Goal: Information Seeking & Learning: Learn about a topic

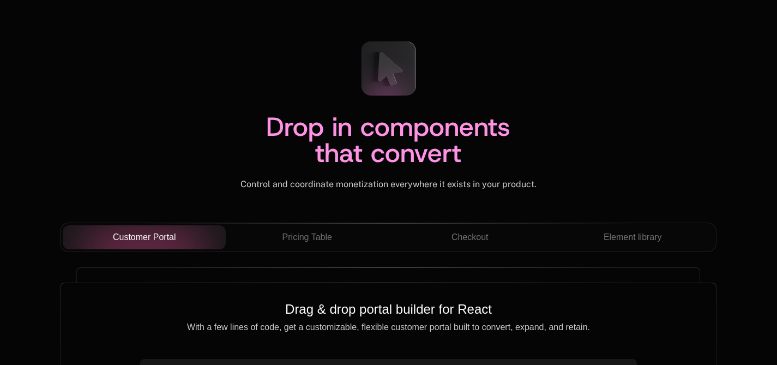
scroll to position [4093, 0]
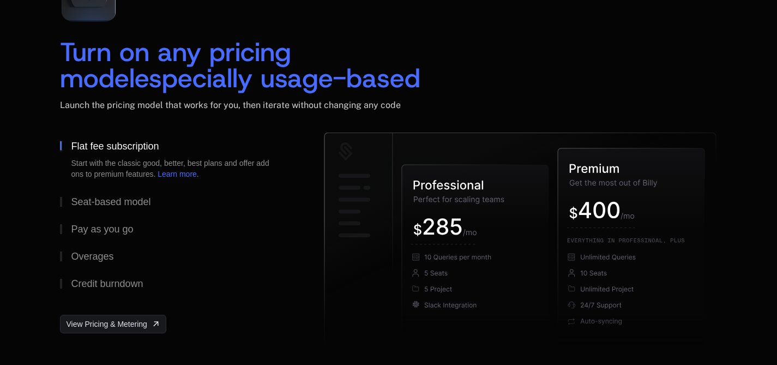
scroll to position [1761, 0]
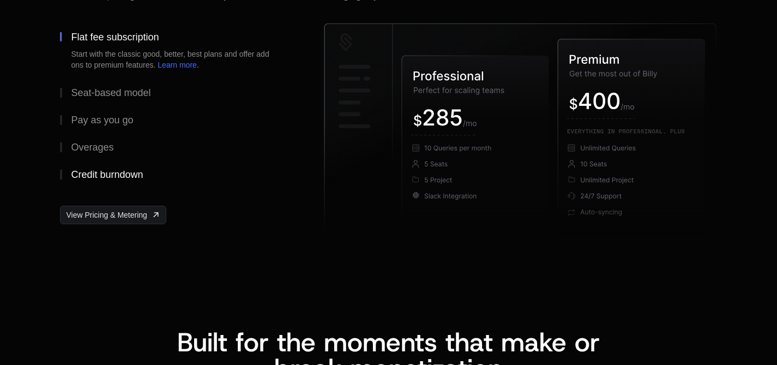
click at [112, 176] on div "Credit burndown" at bounding box center [107, 175] width 72 height 10
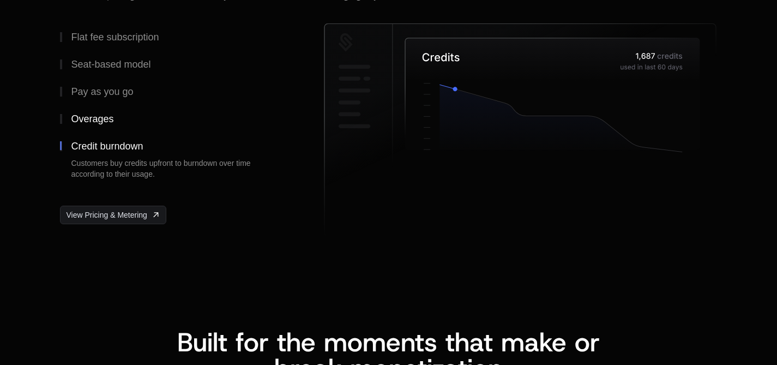
click at [100, 124] on button "Overages" at bounding box center [174, 118] width 229 height 27
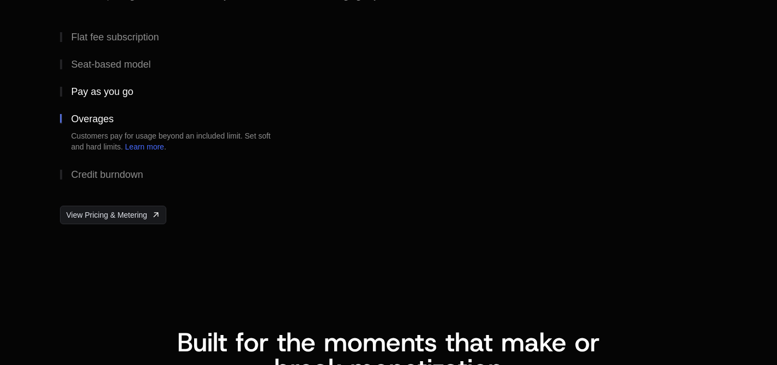
click at [103, 89] on div "Pay as you go" at bounding box center [102, 92] width 62 height 10
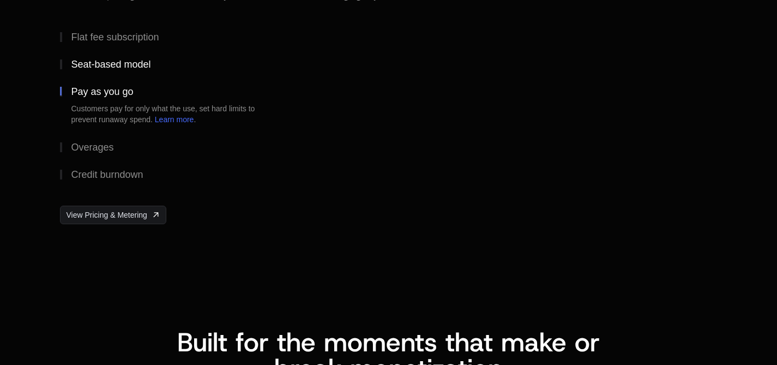
click at [113, 68] on div "Seat-based model" at bounding box center [111, 64] width 80 height 10
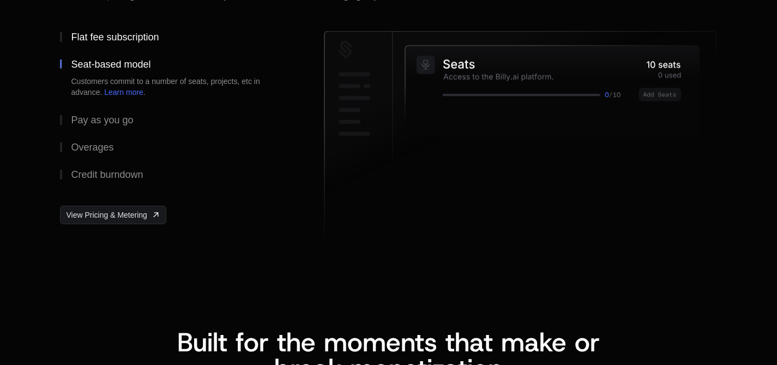
click at [116, 41] on div "Flat fee subscription" at bounding box center [115, 37] width 88 height 10
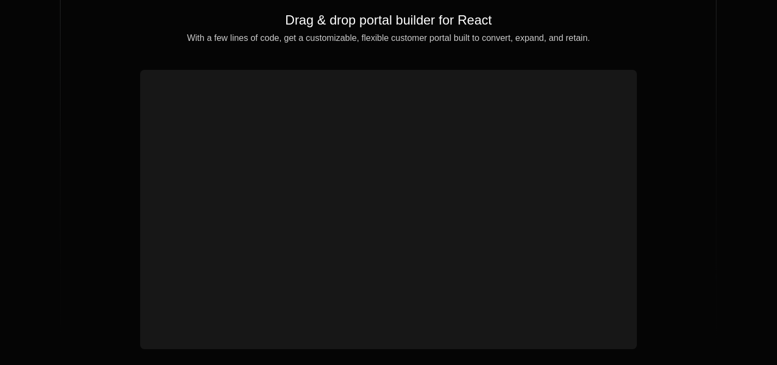
scroll to position [4740, 0]
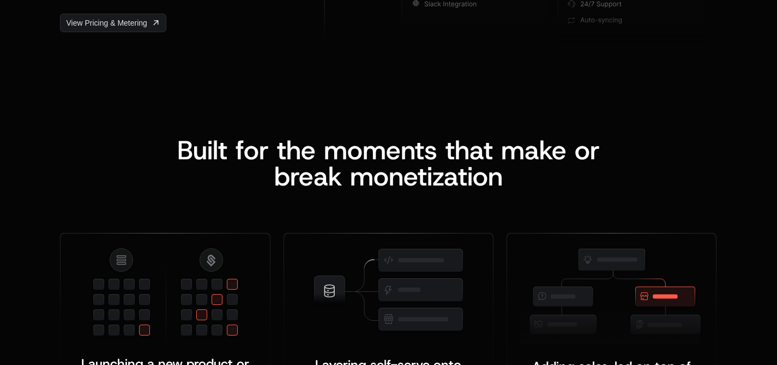
scroll to position [1956, 0]
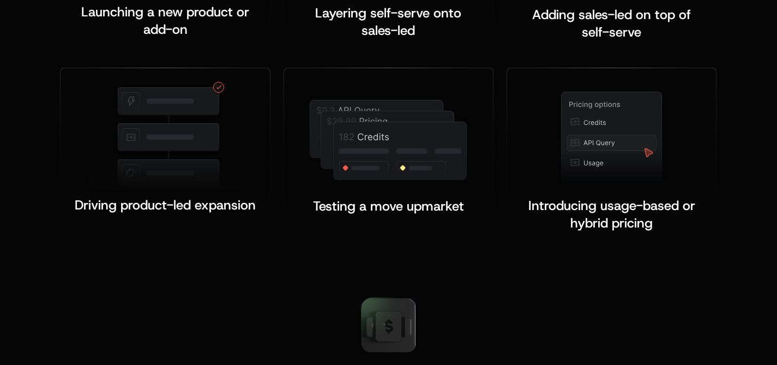
scroll to position [2949, 0]
